Goal: Task Accomplishment & Management: Use online tool/utility

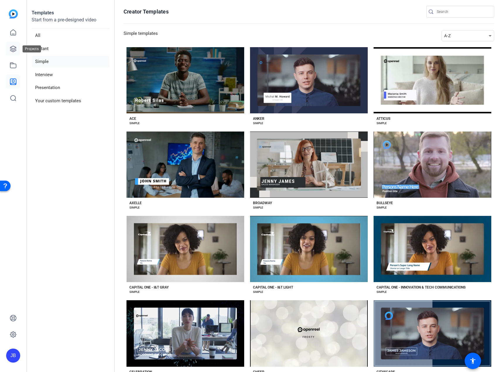
click at [16, 50] on icon at bounding box center [13, 48] width 7 height 7
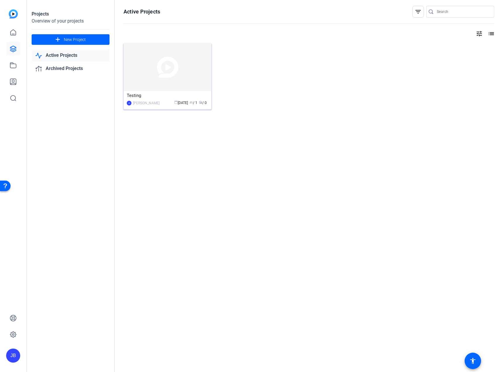
click at [194, 104] on span "group / 1" at bounding box center [193, 103] width 8 height 4
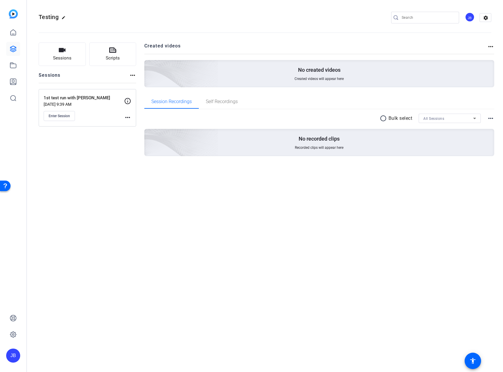
click at [82, 96] on p "1st test run with Keneil" at bounding box center [84, 98] width 81 height 7
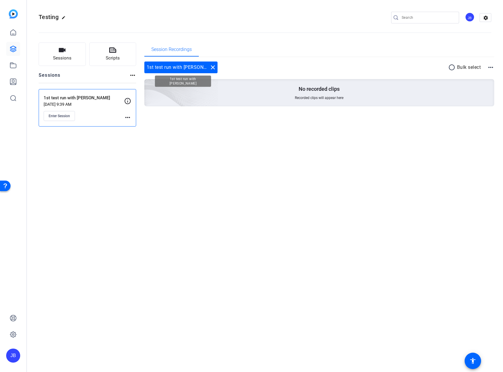
click at [209, 65] on mat-icon "close" at bounding box center [212, 67] width 7 height 7
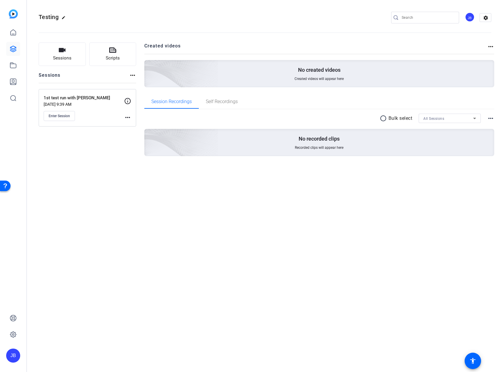
click at [129, 117] on mat-icon "more_horiz" at bounding box center [127, 117] width 7 height 7
click at [149, 128] on span "Edit Session" at bounding box center [142, 125] width 27 height 7
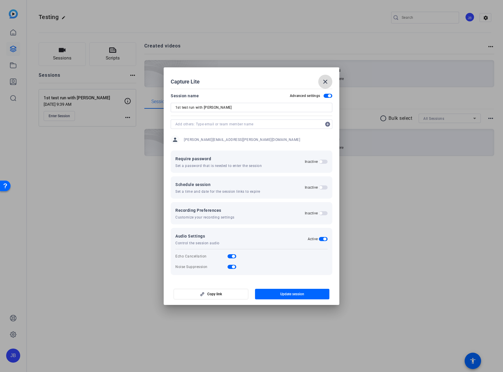
click at [329, 81] on span at bounding box center [325, 82] width 14 height 14
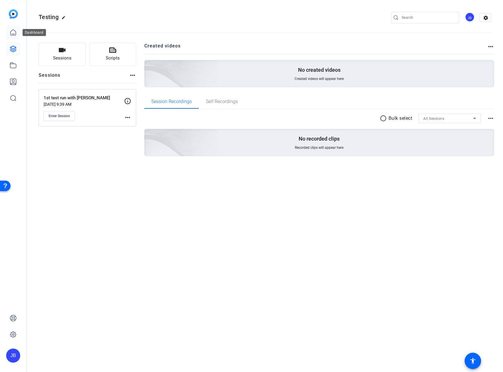
click at [12, 35] on icon at bounding box center [13, 33] width 5 height 6
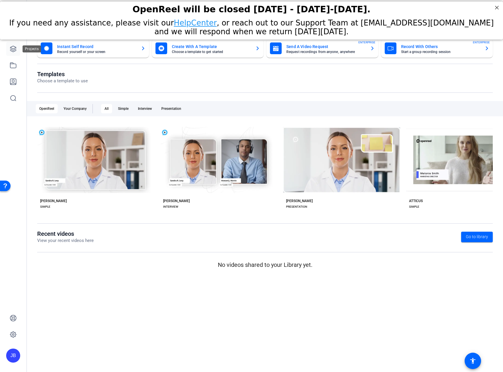
click at [15, 51] on icon at bounding box center [13, 48] width 7 height 7
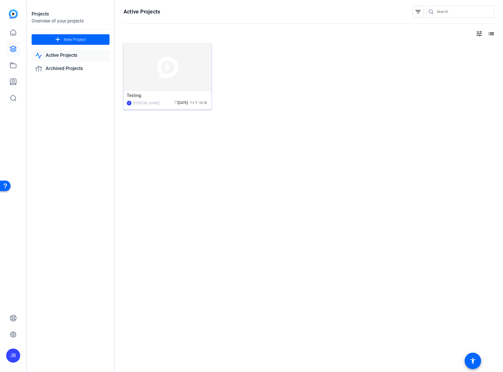
click at [184, 63] on img at bounding box center [168, 67] width 88 height 48
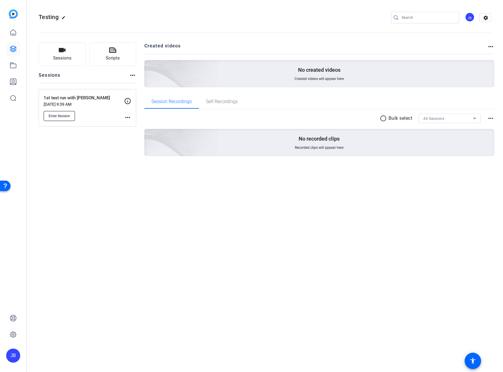
click at [66, 117] on span "Enter Session" at bounding box center [59, 116] width 21 height 5
click at [128, 117] on mat-icon "more_horiz" at bounding box center [127, 117] width 7 height 7
click at [139, 125] on span "Edit Session" at bounding box center [142, 125] width 27 height 7
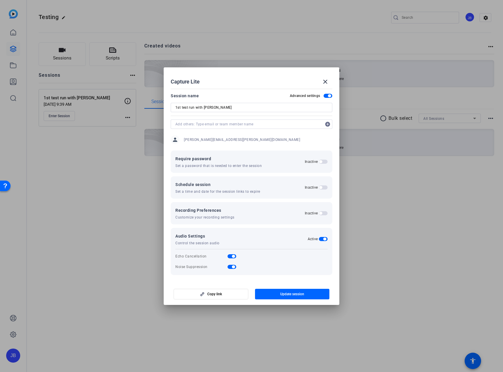
click at [217, 106] on input "1st test run with Keneil" at bounding box center [251, 107] width 152 height 7
drag, startPoint x: 223, startPoint y: 107, endPoint x: 195, endPoint y: 107, distance: 28.1
click at [195, 107] on input "1st test run with Keneil" at bounding box center [251, 107] width 152 height 7
type input "1st test run"
click at [299, 294] on span "Update session" at bounding box center [292, 294] width 24 height 5
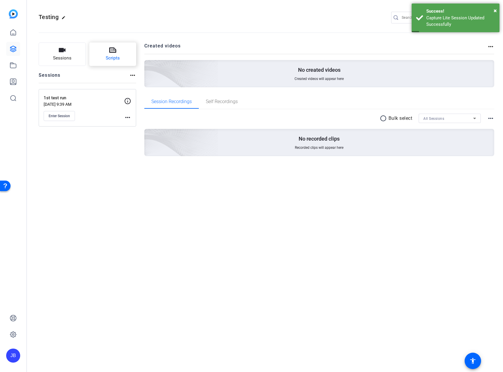
click at [116, 56] on span "Scripts" at bounding box center [113, 58] width 14 height 7
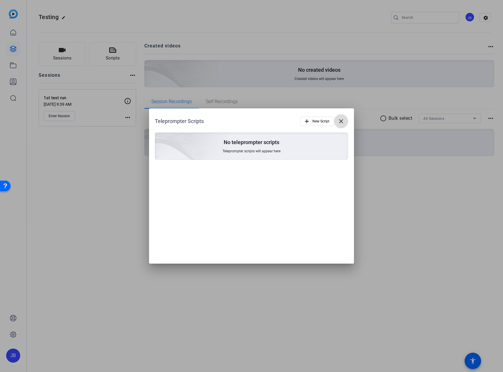
click at [341, 122] on mat-icon "close" at bounding box center [341, 121] width 7 height 7
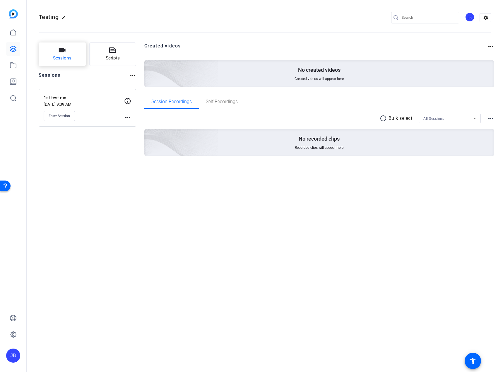
click at [66, 52] on button "Sessions" at bounding box center [62, 53] width 47 height 23
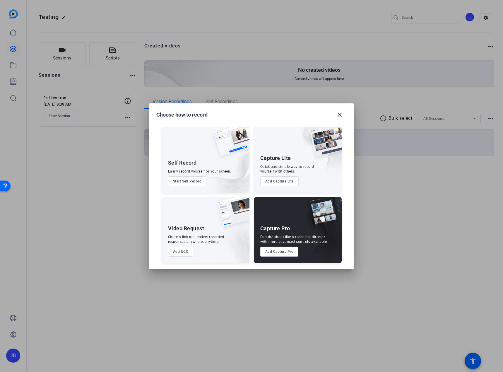
click at [285, 182] on button "Add Capture Lite" at bounding box center [279, 181] width 38 height 10
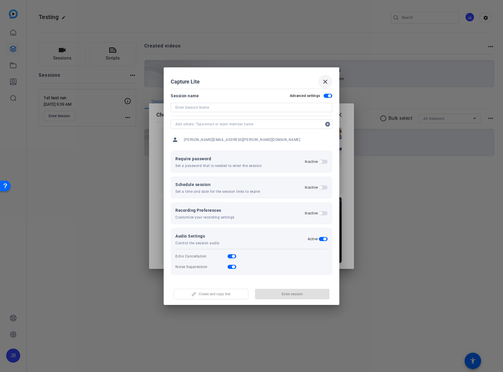
click at [326, 83] on mat-icon "close" at bounding box center [325, 81] width 7 height 7
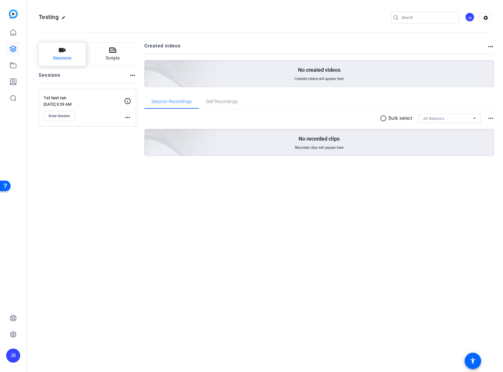
click at [61, 53] on icon "button" at bounding box center [62, 50] width 7 height 7
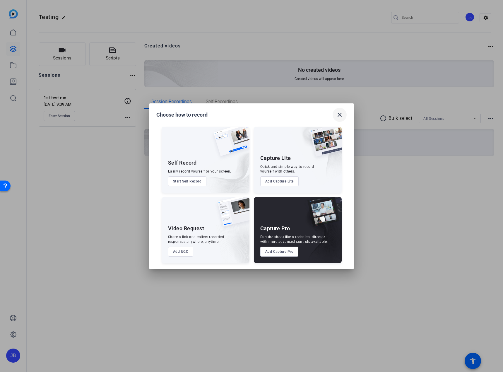
click at [339, 114] on mat-icon "close" at bounding box center [339, 114] width 7 height 7
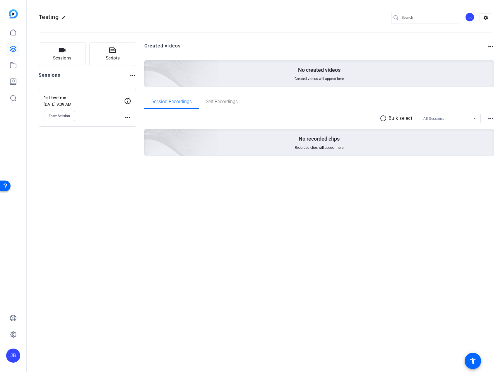
click at [86, 112] on div "1st test run Aug 08, 2025 @ 9:39 AM Enter Session" at bounding box center [84, 108] width 81 height 26
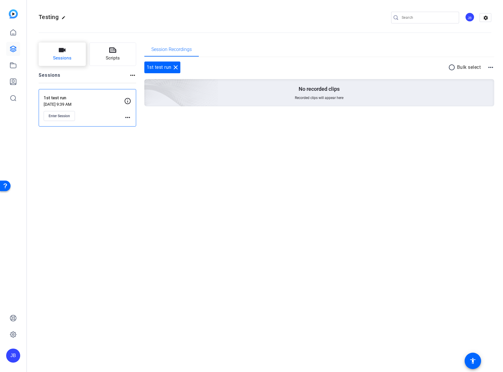
click at [63, 54] on button "Sessions" at bounding box center [62, 53] width 47 height 23
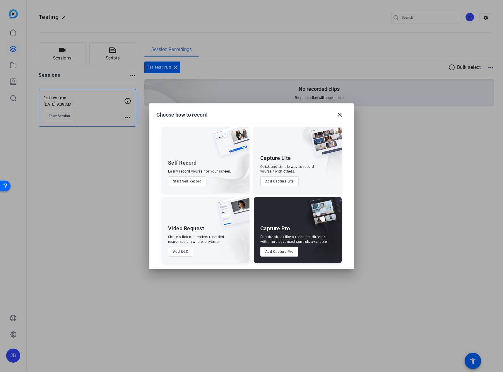
click at [287, 181] on button "Add Capture Lite" at bounding box center [279, 181] width 38 height 10
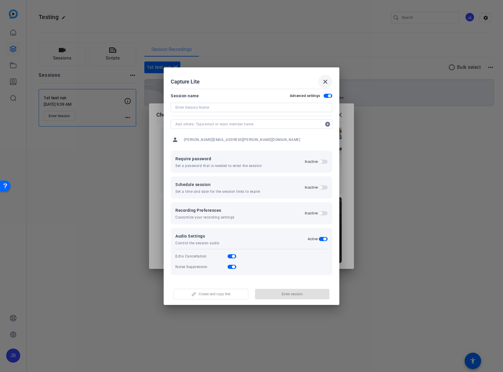
click at [327, 82] on mat-icon "close" at bounding box center [325, 81] width 7 height 7
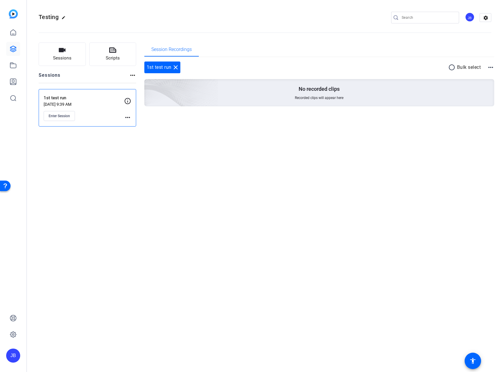
click at [87, 103] on p "Aug 08, 2025 @ 9:39 AM" at bounding box center [84, 104] width 81 height 5
click at [59, 117] on span "Enter Session" at bounding box center [59, 116] width 21 height 5
click at [129, 117] on mat-icon "more_horiz" at bounding box center [127, 117] width 7 height 7
click at [143, 128] on span "Edit Session" at bounding box center [142, 125] width 27 height 7
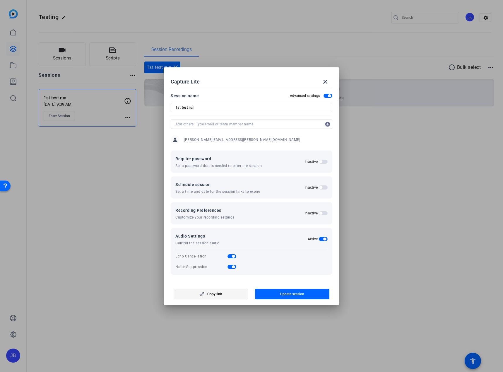
click at [239, 296] on span "button" at bounding box center [211, 294] width 74 height 14
click at [329, 80] on span at bounding box center [325, 82] width 14 height 14
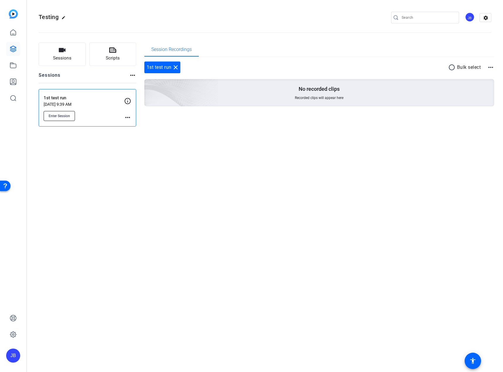
click at [67, 116] on span "Enter Session" at bounding box center [59, 116] width 21 height 5
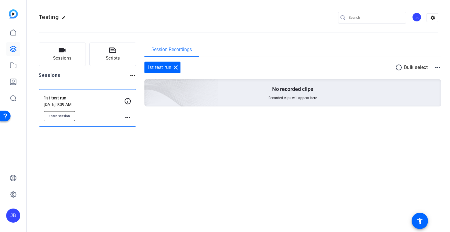
click at [70, 114] on span "Enter Session" at bounding box center [59, 116] width 21 height 5
click at [57, 115] on span "Enter Session" at bounding box center [59, 116] width 21 height 5
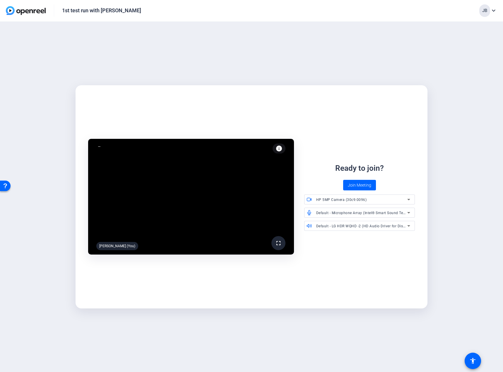
click at [495, 9] on mat-icon "expand_more" at bounding box center [493, 10] width 7 height 7
click at [397, 52] on div at bounding box center [251, 186] width 503 height 372
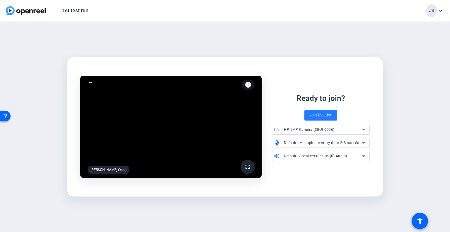
click at [329, 117] on span "Join Meeting" at bounding box center [320, 115] width 23 height 6
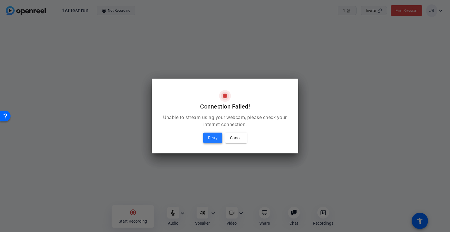
click at [211, 137] on span "Retry" at bounding box center [213, 137] width 10 height 7
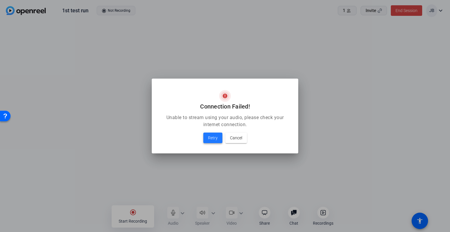
click at [214, 136] on span "Retry" at bounding box center [213, 137] width 10 height 7
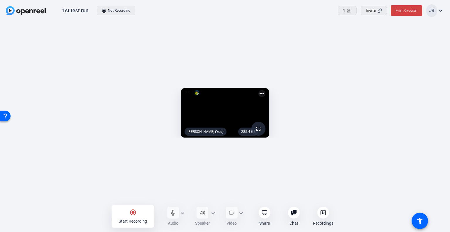
click at [135, 214] on mat-icon "radio_button_checked" at bounding box center [132, 211] width 7 height 7
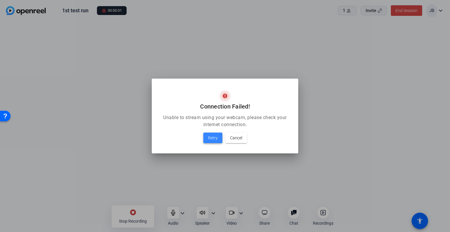
click at [213, 135] on div "Connection Failed! Unable to stream using your webcam, please check your intern…" at bounding box center [225, 116] width 450 height 232
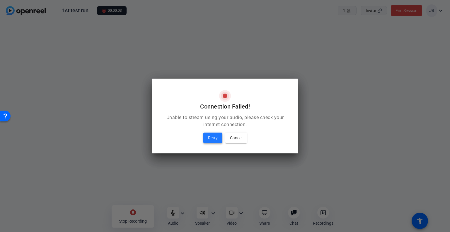
click at [217, 136] on span "Retry" at bounding box center [213, 137] width 10 height 7
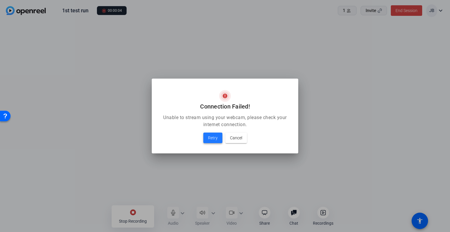
click at [210, 138] on span "Retry" at bounding box center [213, 137] width 10 height 7
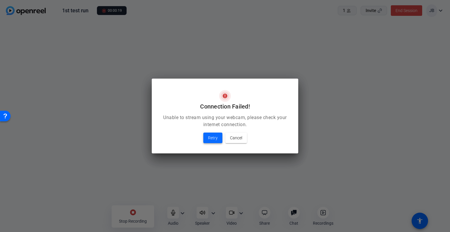
click at [213, 137] on span "Retry" at bounding box center [213, 137] width 10 height 7
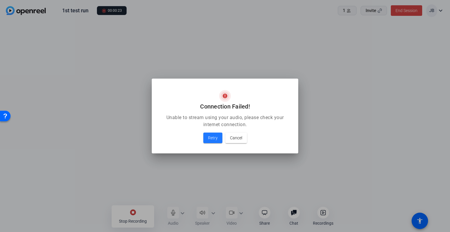
click at [131, 217] on div at bounding box center [225, 116] width 450 height 232
click at [213, 138] on span "Retry" at bounding box center [213, 137] width 10 height 7
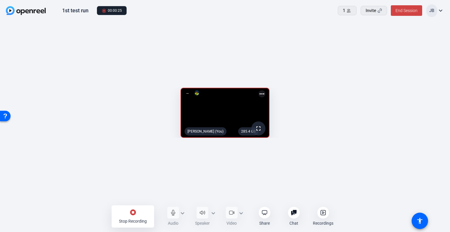
click at [137, 212] on div "stop_circle Stop Recording" at bounding box center [133, 216] width 42 height 22
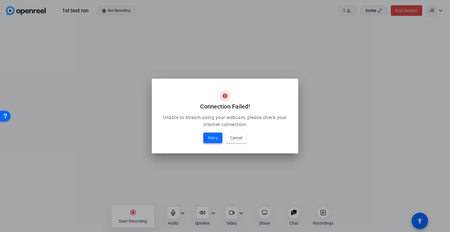
click at [214, 138] on span "Retry" at bounding box center [213, 137] width 10 height 7
click at [206, 139] on span at bounding box center [212, 138] width 19 height 14
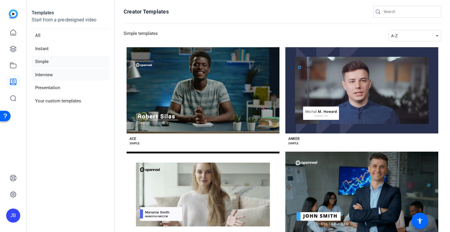
click at [43, 73] on li "Interview" at bounding box center [71, 75] width 78 height 12
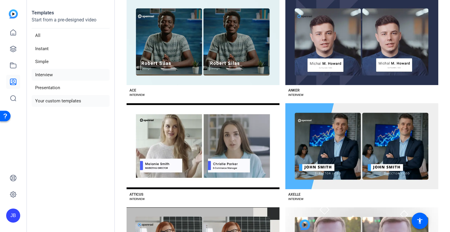
scroll to position [29, 0]
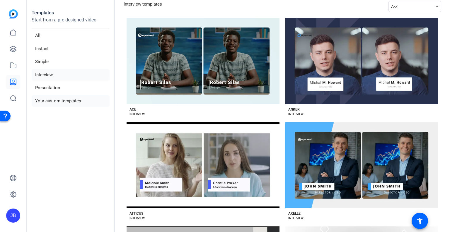
click at [54, 99] on li "Your custom templates" at bounding box center [71, 101] width 78 height 12
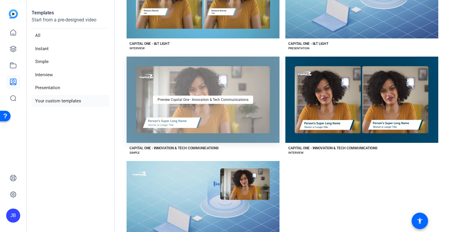
scroll to position [293, 0]
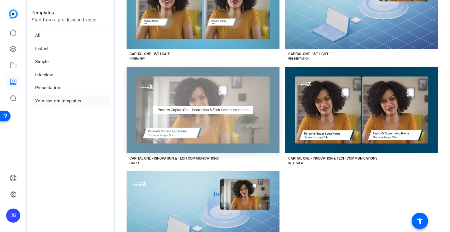
click at [205, 95] on div "Preview Capital One - Innovation & Tech Communications" at bounding box center [202, 110] width 153 height 86
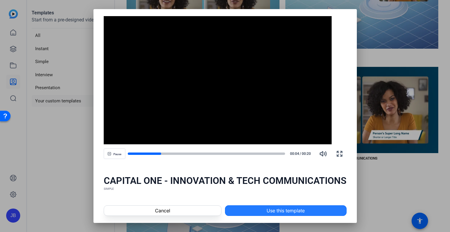
click at [302, 210] on span "Use this template" at bounding box center [285, 210] width 38 height 7
